Goal: Information Seeking & Learning: Learn about a topic

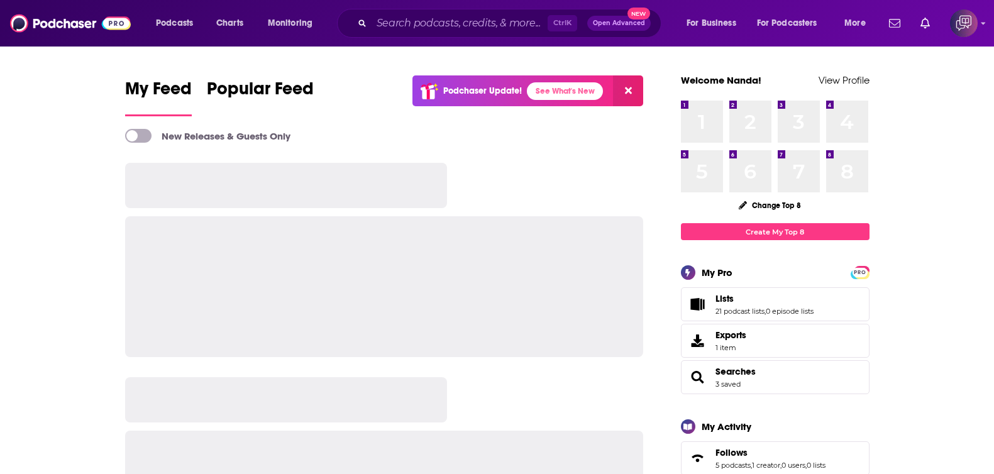
click at [600, 20] on span "Open Advanced" at bounding box center [619, 23] width 52 height 6
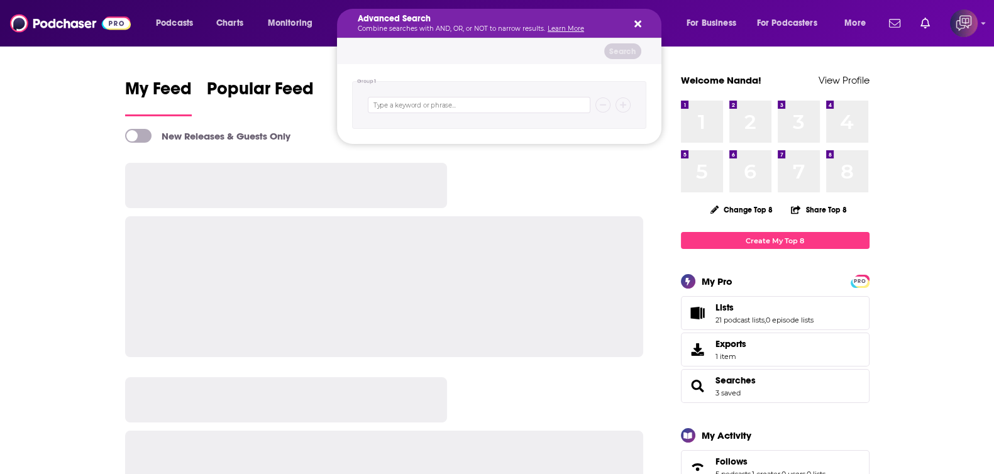
click at [516, 113] on div "Search podcasts, credits, & more..." at bounding box center [499, 105] width 294 height 48
click at [522, 106] on input "Search podcasts, credits, & more..." at bounding box center [479, 105] width 223 height 16
paste input "Exactly. With [PERSON_NAME]"
type input "Exactly. With [PERSON_NAME]"
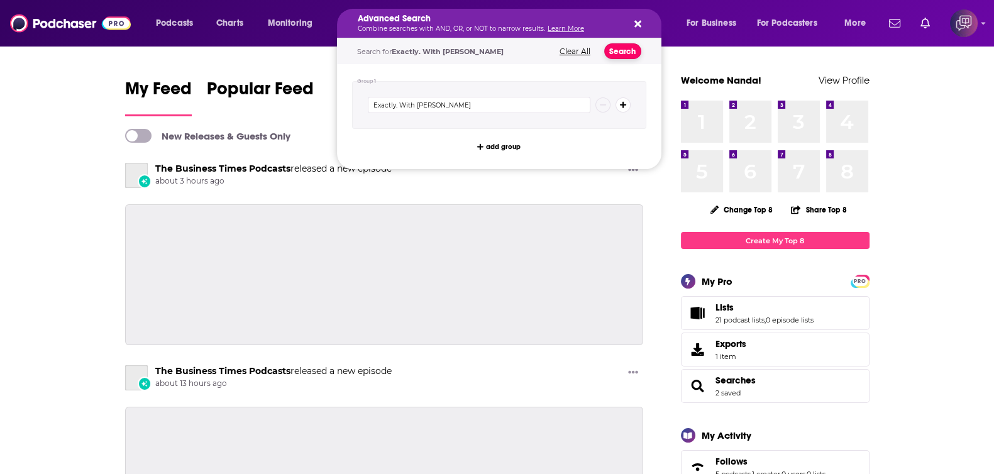
click at [622, 49] on button "Search" at bounding box center [622, 51] width 37 height 16
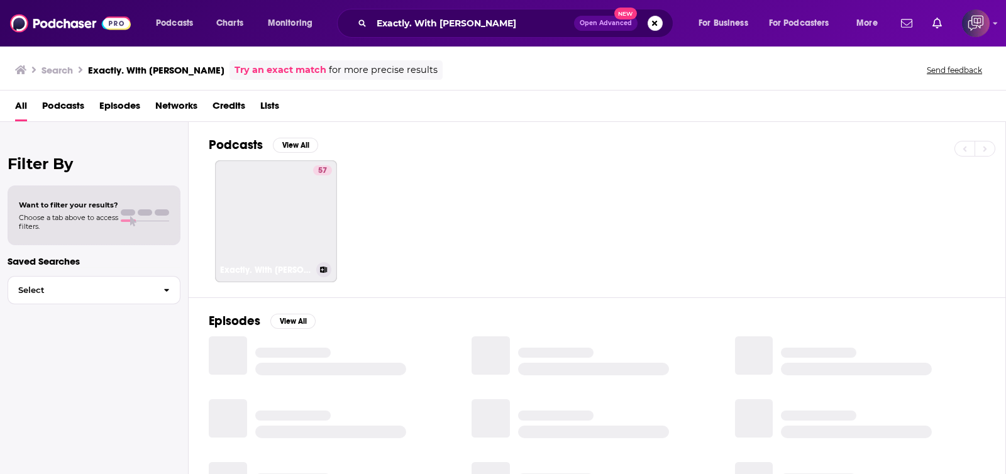
click at [294, 238] on link "57 Exactly. With [PERSON_NAME]" at bounding box center [276, 221] width 122 height 122
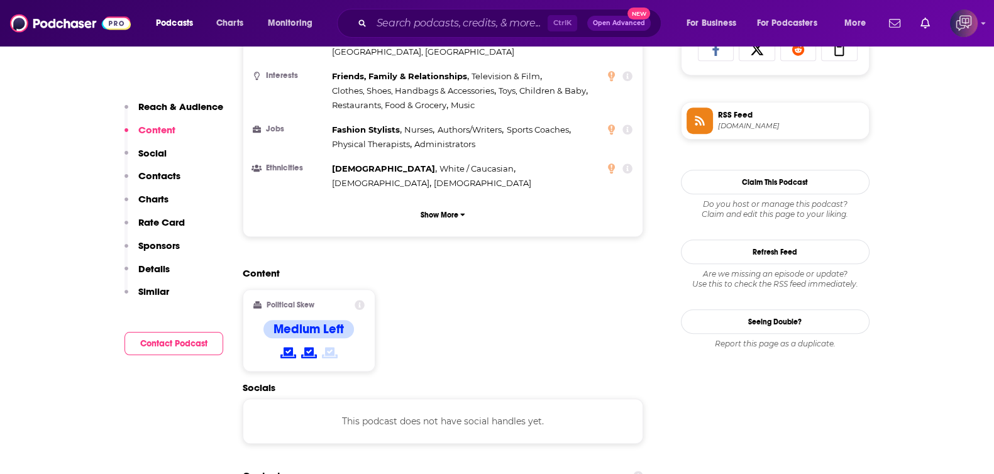
scroll to position [1021, 0]
